Goal: Task Accomplishment & Management: Manage account settings

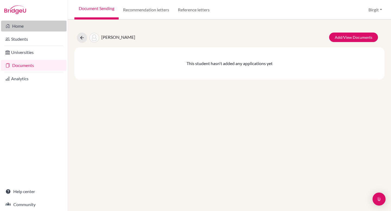
click at [24, 28] on link "Home" at bounding box center [33, 26] width 65 height 11
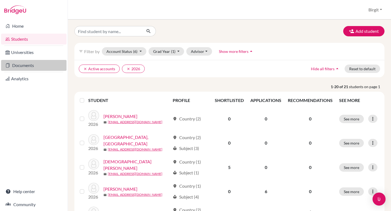
click at [27, 66] on link "Documents" at bounding box center [33, 65] width 65 height 11
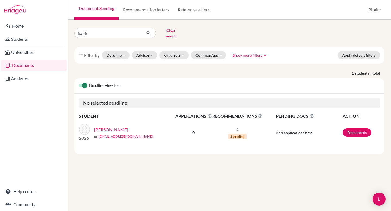
click at [109, 126] on link "Variava, Kabir" at bounding box center [111, 129] width 34 height 7
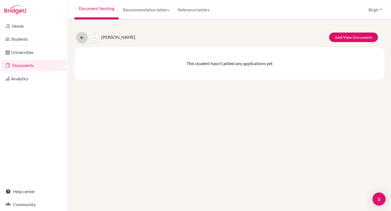
click at [83, 38] on icon at bounding box center [81, 37] width 5 height 5
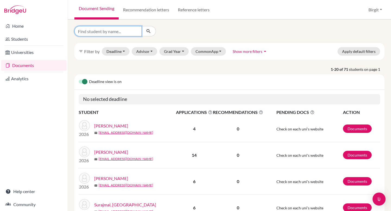
click at [123, 33] on input "Find student by name..." at bounding box center [107, 31] width 67 height 10
type input "avanti"
click at [151, 32] on button "submit" at bounding box center [148, 31] width 14 height 10
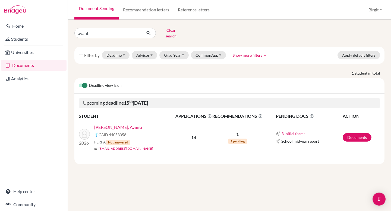
click at [106, 124] on link "[PERSON_NAME], Avanti" at bounding box center [118, 127] width 48 height 7
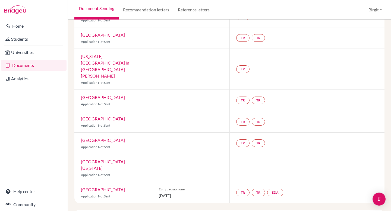
scroll to position [245, 0]
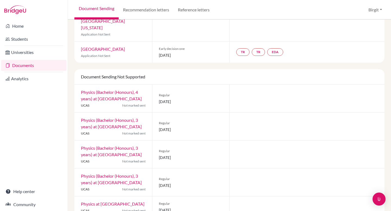
click at [110, 201] on link "Physics at [GEOGRAPHIC_DATA]" at bounding box center [112, 203] width 63 height 5
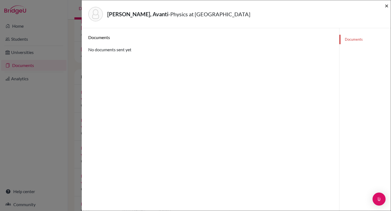
click at [386, 5] on span "×" at bounding box center [386, 6] width 4 height 8
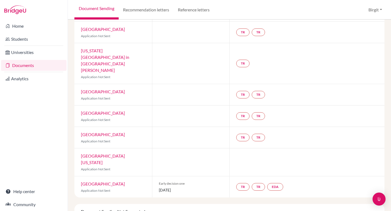
scroll to position [94, 0]
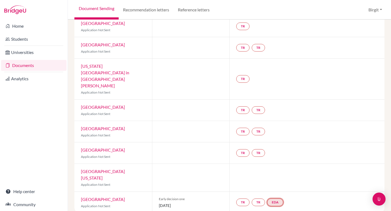
click at [273, 199] on link "EDA" at bounding box center [275, 203] width 16 height 8
click at [273, 171] on h3 "Early decision agreement" at bounding box center [275, 176] width 53 height 10
click at [282, 184] on link "Early decision agreement" at bounding box center [276, 186] width 42 height 5
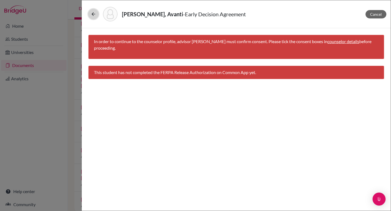
click at [90, 14] on button at bounding box center [93, 14] width 10 height 10
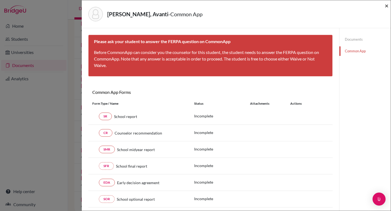
click at [386, 5] on span "×" at bounding box center [386, 6] width 4 height 8
click at [387, 6] on span "×" at bounding box center [386, 6] width 4 height 8
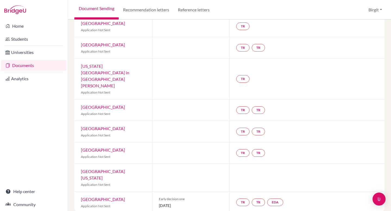
click at [27, 66] on link "Documents" at bounding box center [33, 65] width 65 height 11
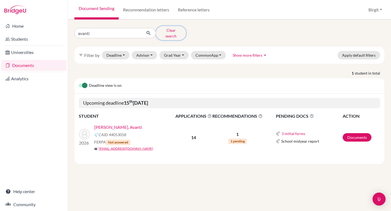
click at [172, 32] on button "Clear search" at bounding box center [171, 33] width 30 height 14
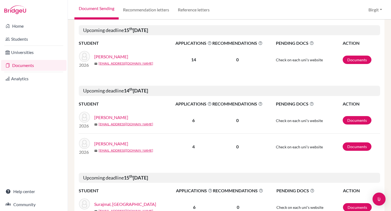
scroll to position [189, 0]
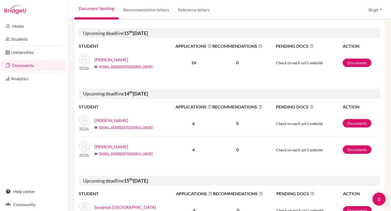
click at [109, 120] on link "Jaywant, Kavin" at bounding box center [111, 120] width 34 height 7
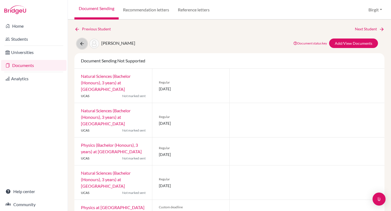
click at [84, 42] on icon at bounding box center [81, 43] width 5 height 5
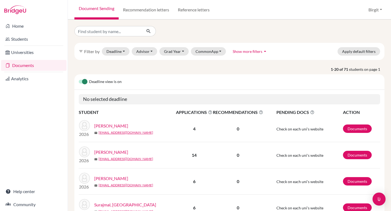
click at [79, 79] on label at bounding box center [79, 79] width 0 height 0
click at [81, 82] on input "checkbox" at bounding box center [81, 81] width 4 height 5
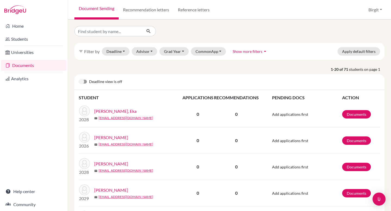
click at [79, 79] on label at bounding box center [79, 79] width 0 height 0
click at [81, 82] on input "checkbox" at bounding box center [81, 81] width 4 height 5
